Goal: Communication & Community: Answer question/provide support

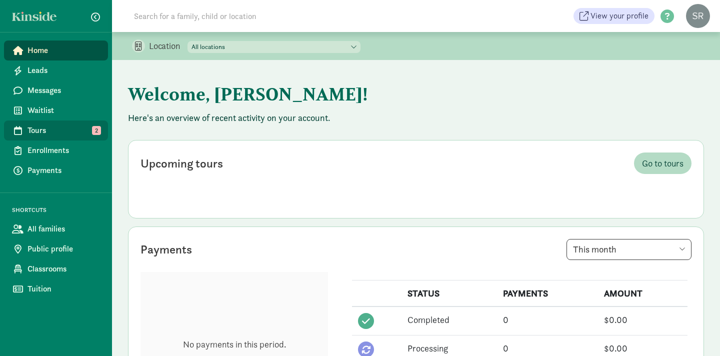
click at [77, 131] on span "Tours" at bounding box center [64, 131] width 73 height 12
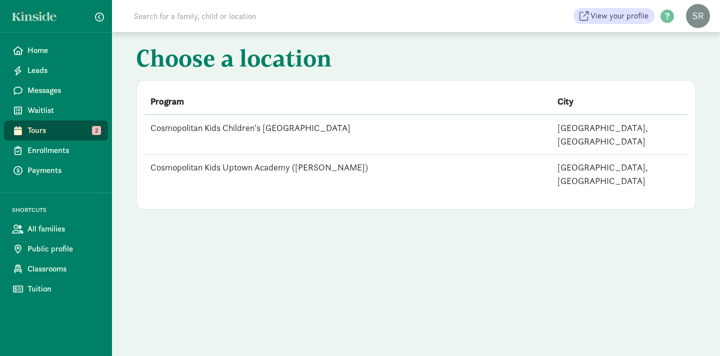
click at [269, 156] on td "Cosmopolitan Kids Uptown Academy ([PERSON_NAME])" at bounding box center [348, 175] width 407 height 40
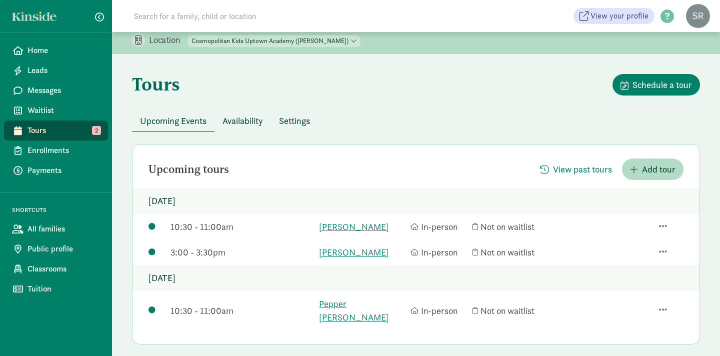
scroll to position [7, 0]
click at [60, 91] on span "Messages" at bounding box center [64, 91] width 73 height 12
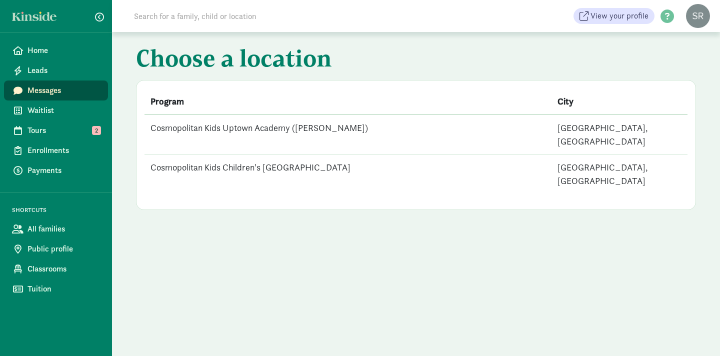
click at [278, 130] on td "Cosmopolitan Kids Uptown Academy ([PERSON_NAME])" at bounding box center [348, 135] width 407 height 40
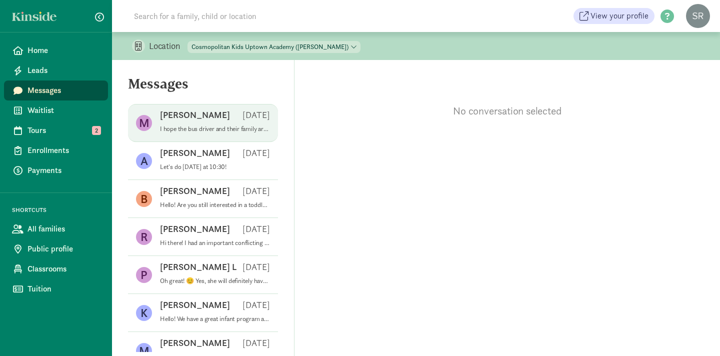
click at [207, 119] on div "Miya O [DATE]" at bounding box center [215, 117] width 110 height 16
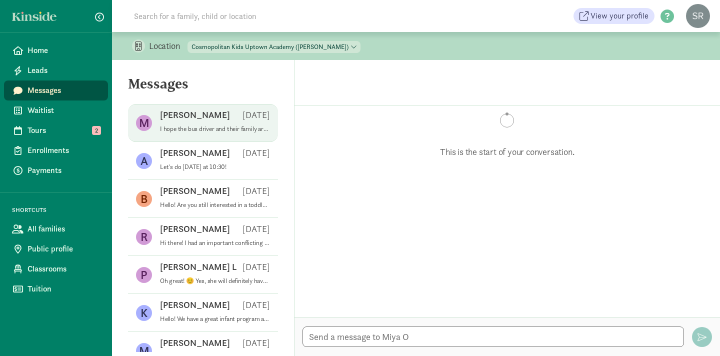
scroll to position [531, 0]
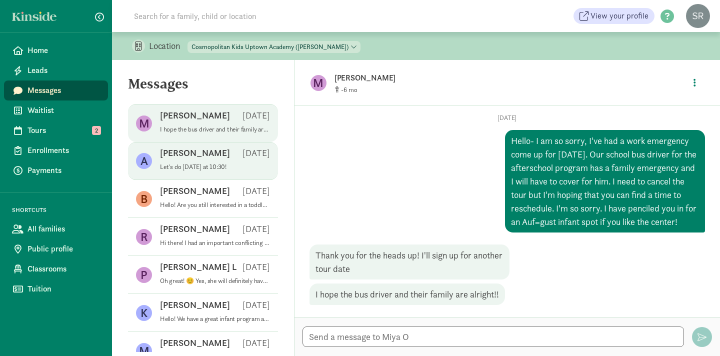
click at [211, 158] on div "[PERSON_NAME] [DATE]" at bounding box center [215, 155] width 110 height 16
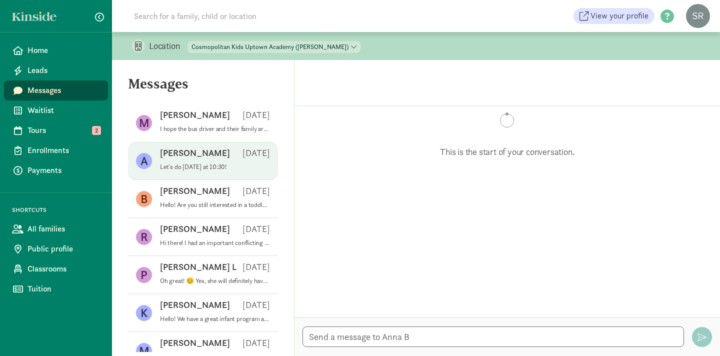
scroll to position [78, 0]
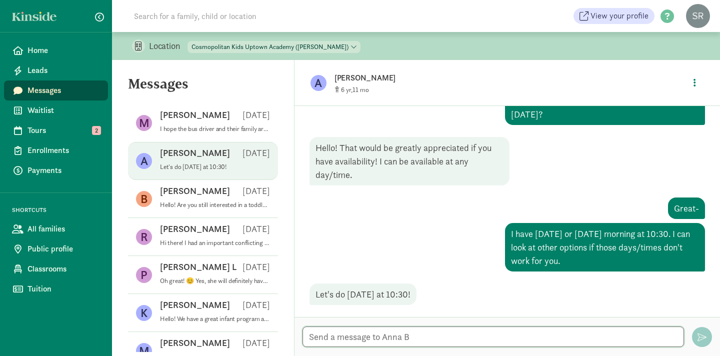
click at [405, 333] on textarea at bounding box center [494, 337] width 382 height 21
type textarea "Perfect, see you this morning at 10:30!"
click at [703, 338] on span "button" at bounding box center [702, 337] width 9 height 9
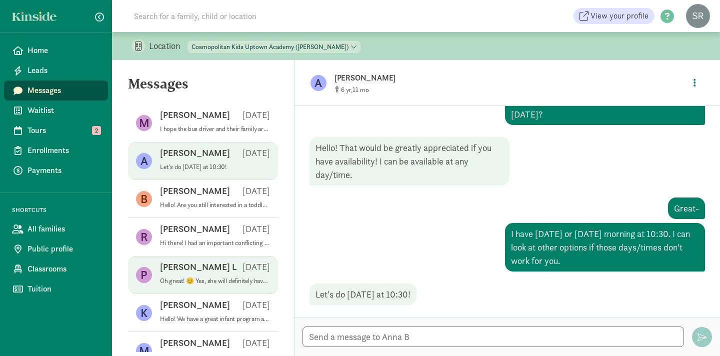
scroll to position [127, 0]
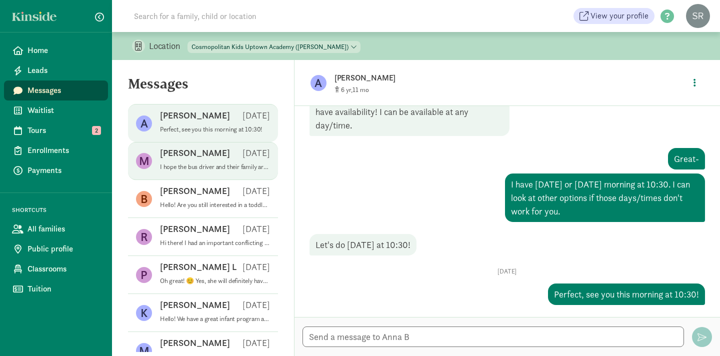
click at [199, 160] on div "Miya O [DATE]" at bounding box center [215, 155] width 110 height 16
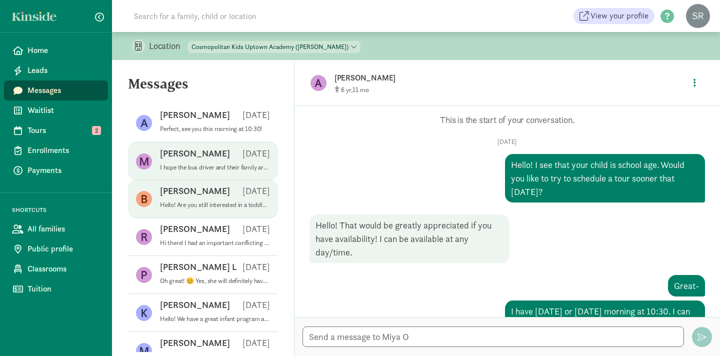
scroll to position [531, 0]
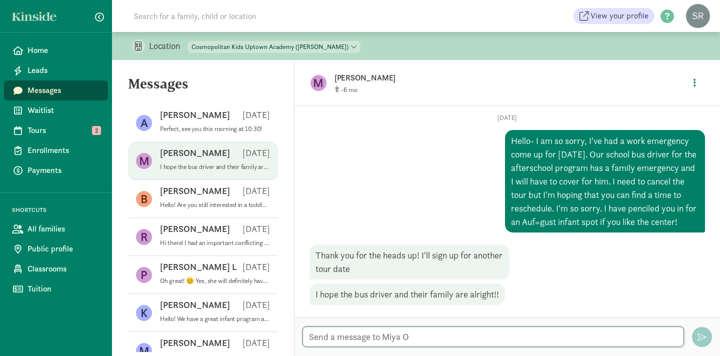
click at [350, 335] on textarea at bounding box center [494, 337] width 382 height 21
type textarea "Thank you and again, my apologies!"
click at [706, 336] on button "button" at bounding box center [702, 337] width 20 height 20
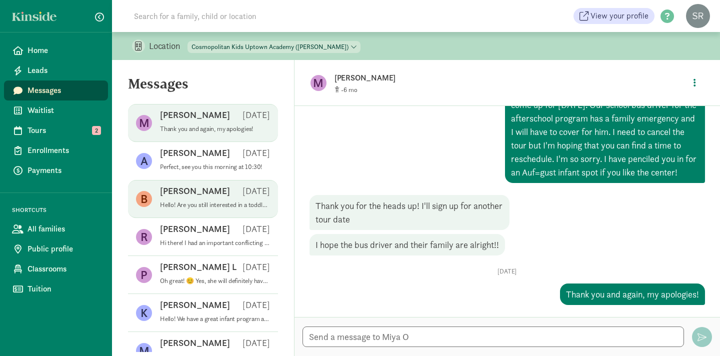
click at [193, 201] on div "[PERSON_NAME] N [DATE]" at bounding box center [215, 193] width 110 height 16
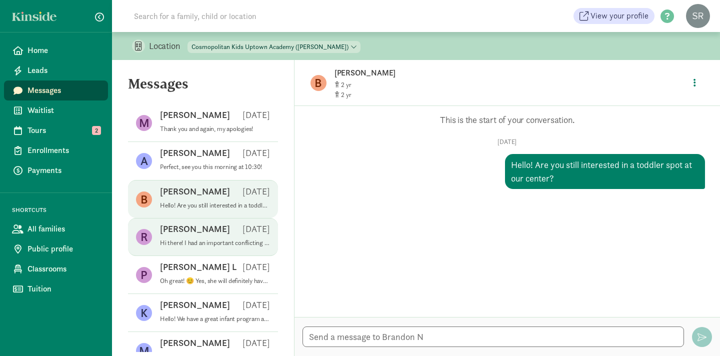
click at [214, 235] on div "[PERSON_NAME] [DATE]" at bounding box center [215, 231] width 110 height 16
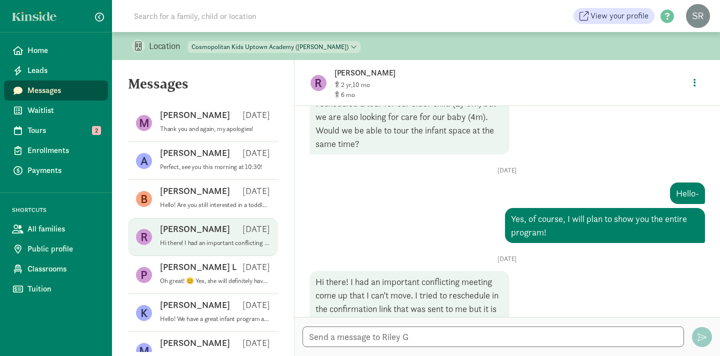
scroll to position [90, 0]
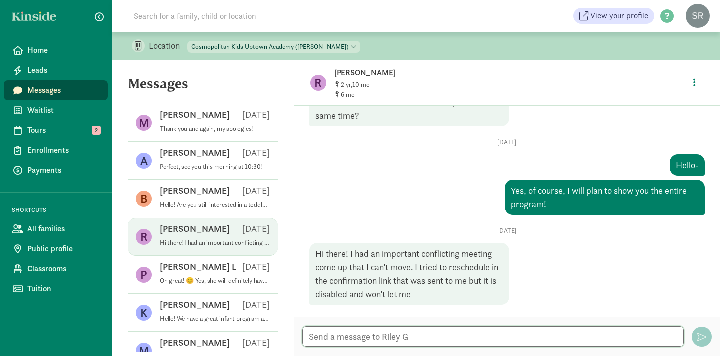
click at [334, 339] on textarea at bounding box center [494, 337] width 382 height 21
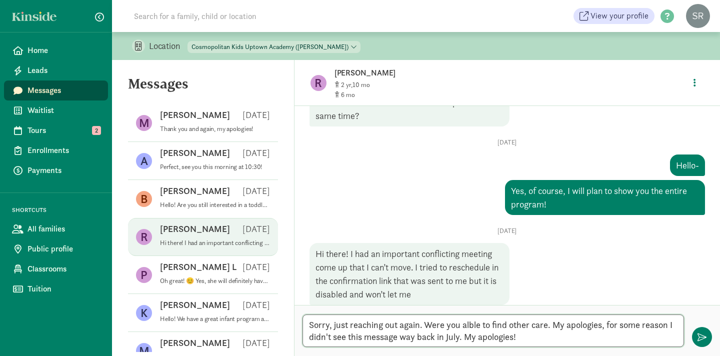
click at [474, 325] on textarea "Sorry, just reaching out again. Were you alble to find other care. My apologies…" at bounding box center [494, 331] width 382 height 33
click at [468, 323] on textarea "Sorry, just reaching out again. Were you alble to find other care. My apologies…" at bounding box center [494, 331] width 382 height 33
type textarea "Sorry, just reaching out again. Were you able to find other care. My apologies,…"
click at [706, 332] on button "button" at bounding box center [702, 337] width 20 height 20
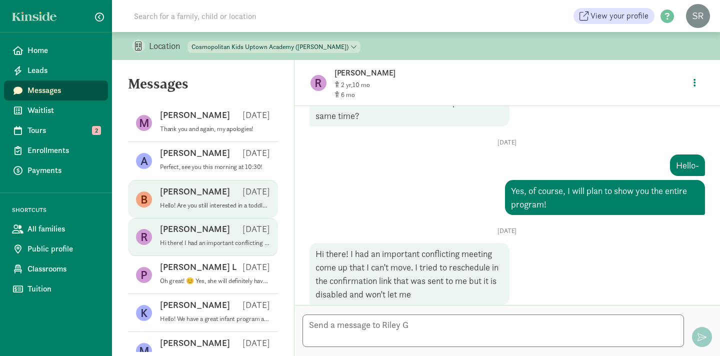
scroll to position [180, 0]
